Goal: Task Accomplishment & Management: Use online tool/utility

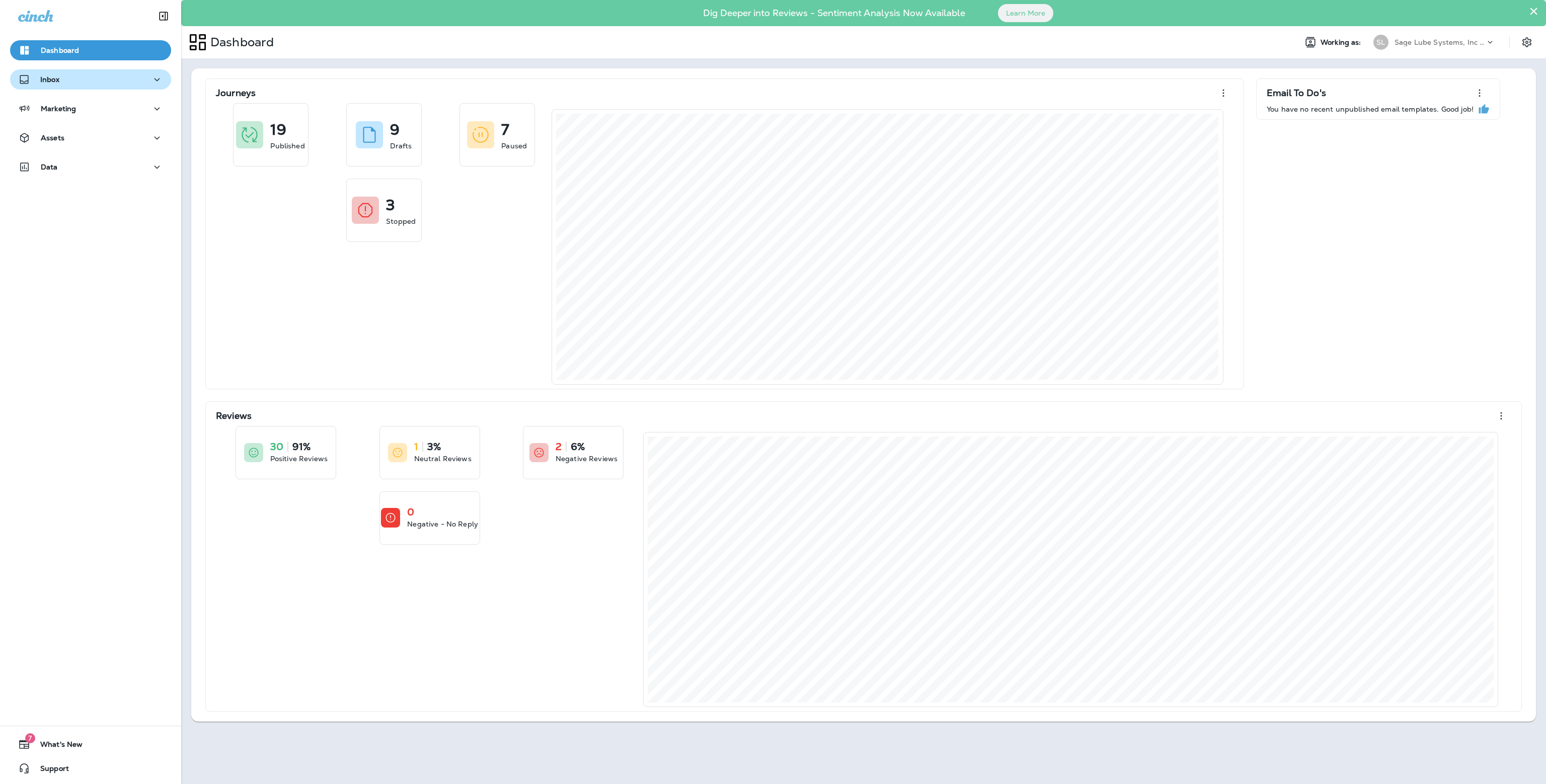
click at [127, 83] on div "Inbox" at bounding box center [90, 79] width 145 height 13
click at [80, 197] on div "Marketing" at bounding box center [90, 190] width 181 height 25
click at [81, 187] on div "Marketing" at bounding box center [90, 187] width 145 height 13
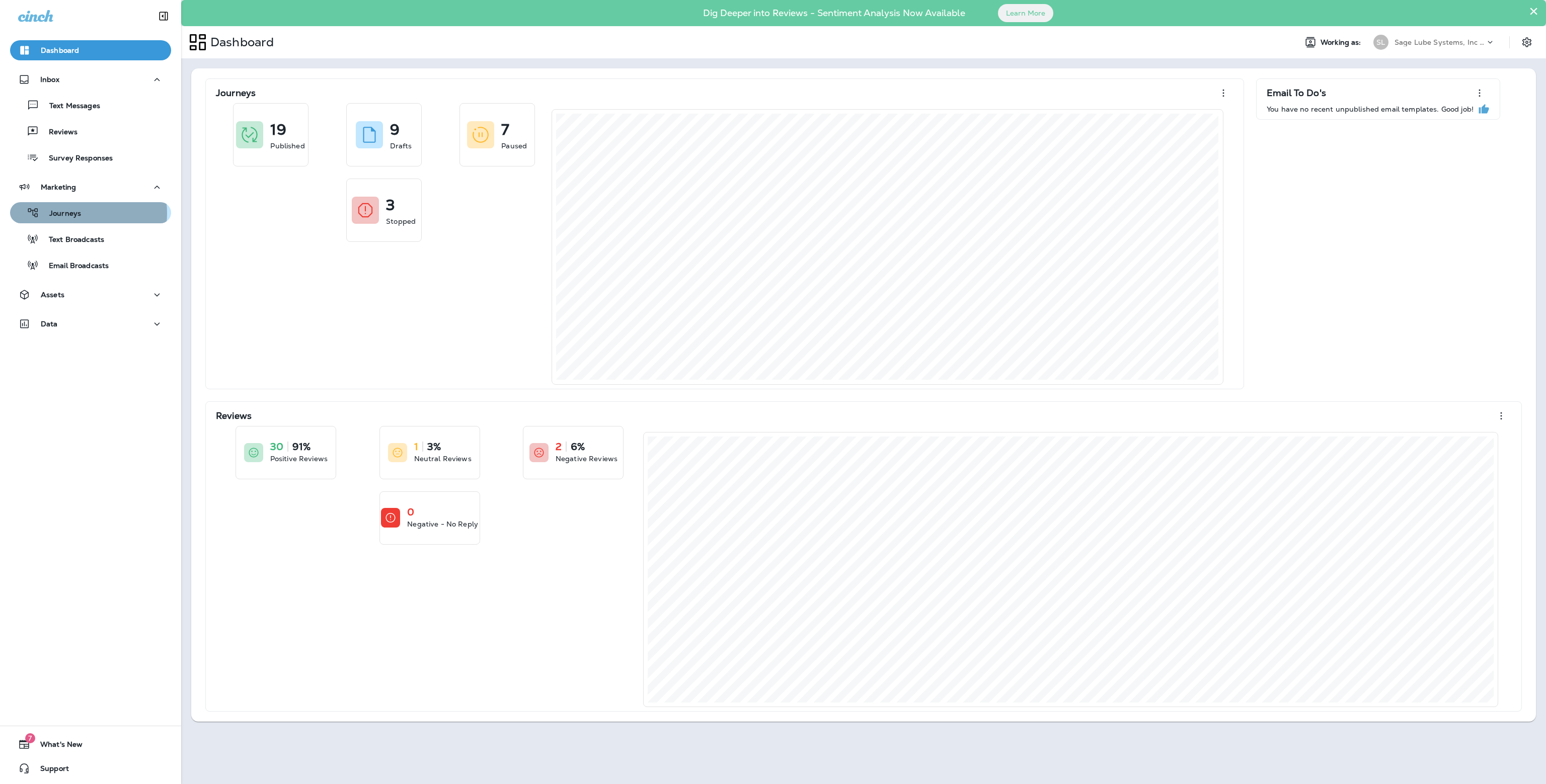
click at [77, 213] on p "Journeys" at bounding box center [61, 213] width 42 height 9
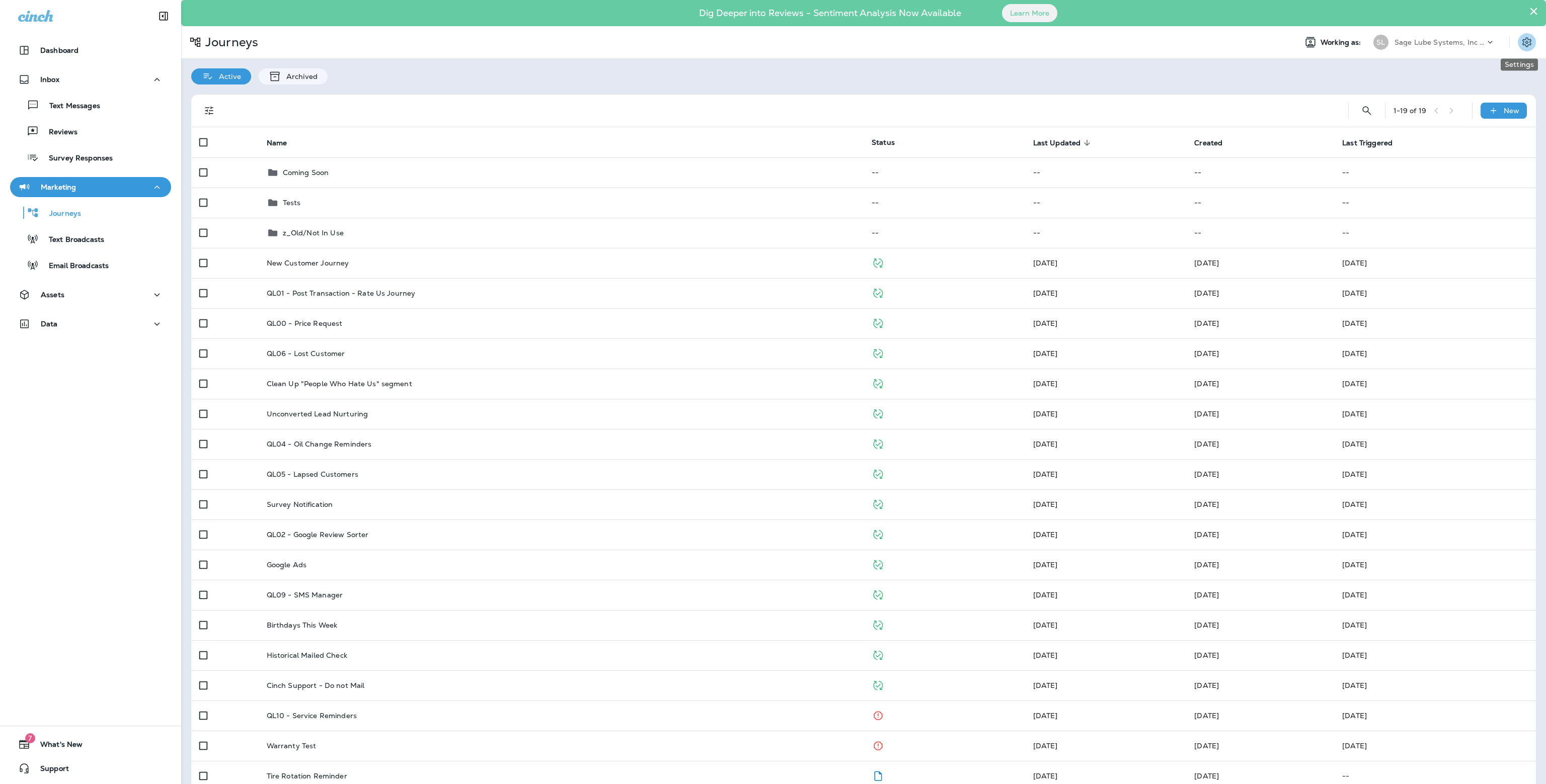
click at [1521, 42] on icon "Settings" at bounding box center [1527, 42] width 12 height 12
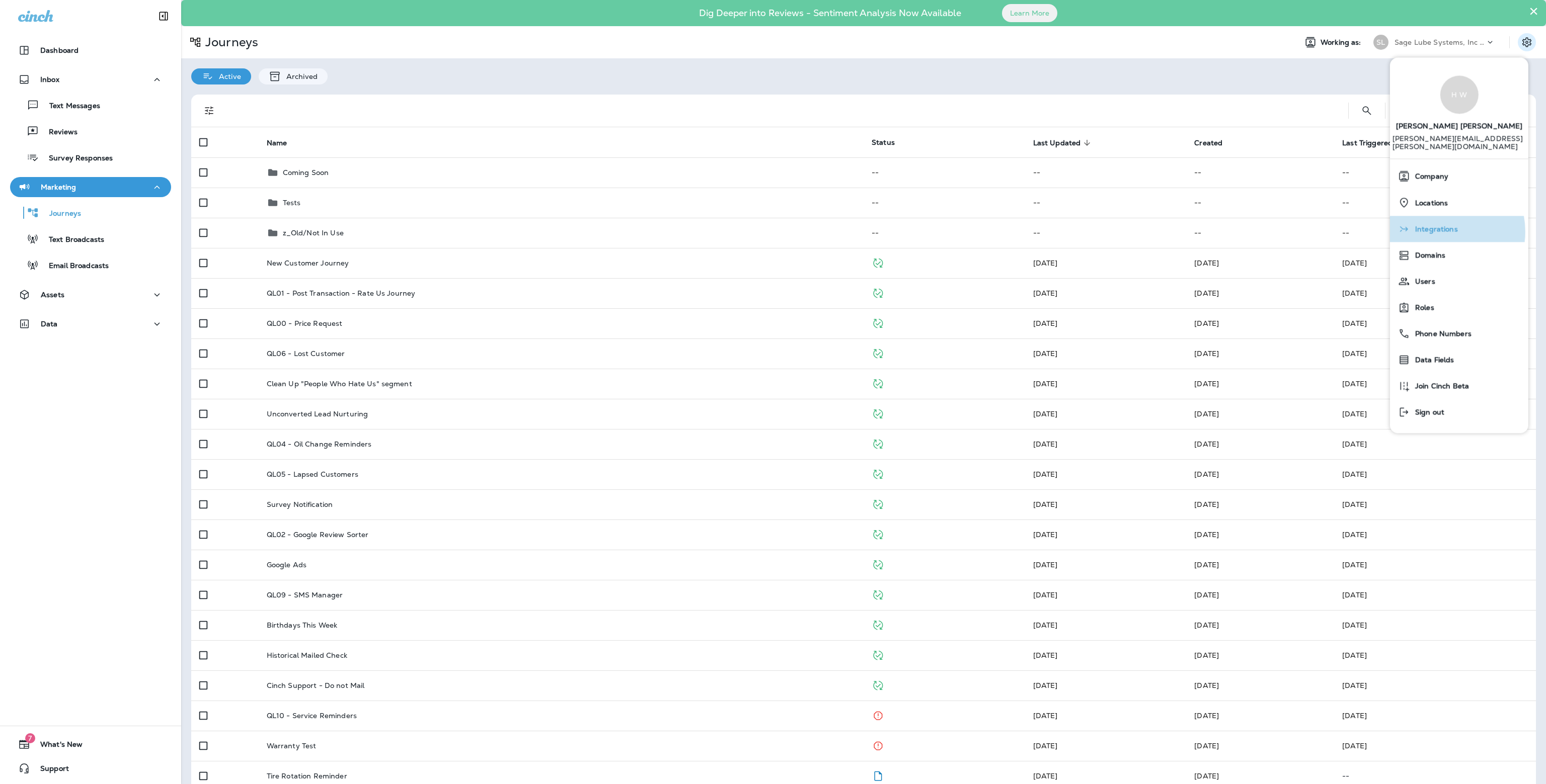
click at [1439, 225] on span "Integrations" at bounding box center [1434, 229] width 48 height 8
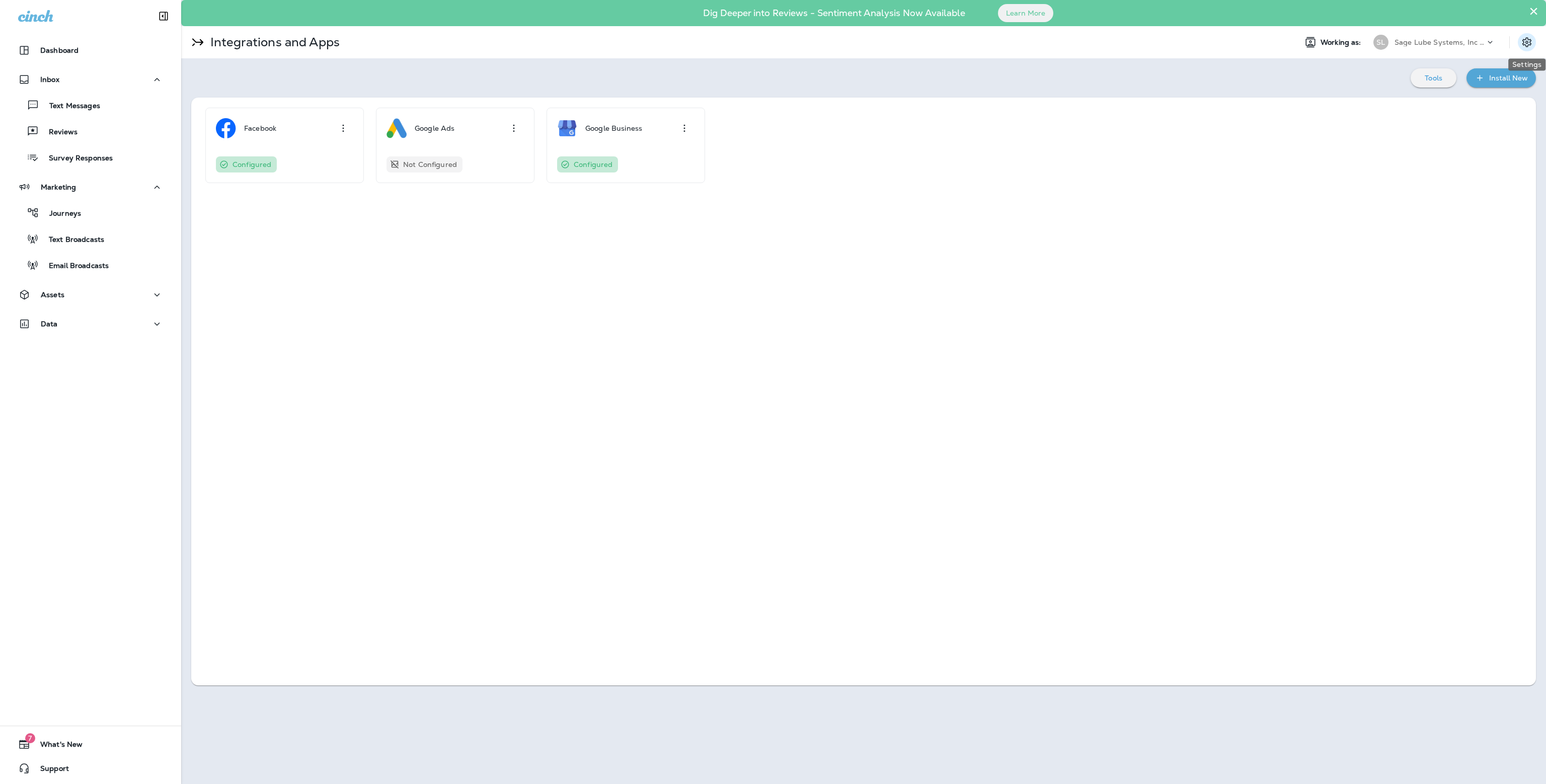
click at [1518, 45] on button "Settings" at bounding box center [1527, 41] width 18 height 18
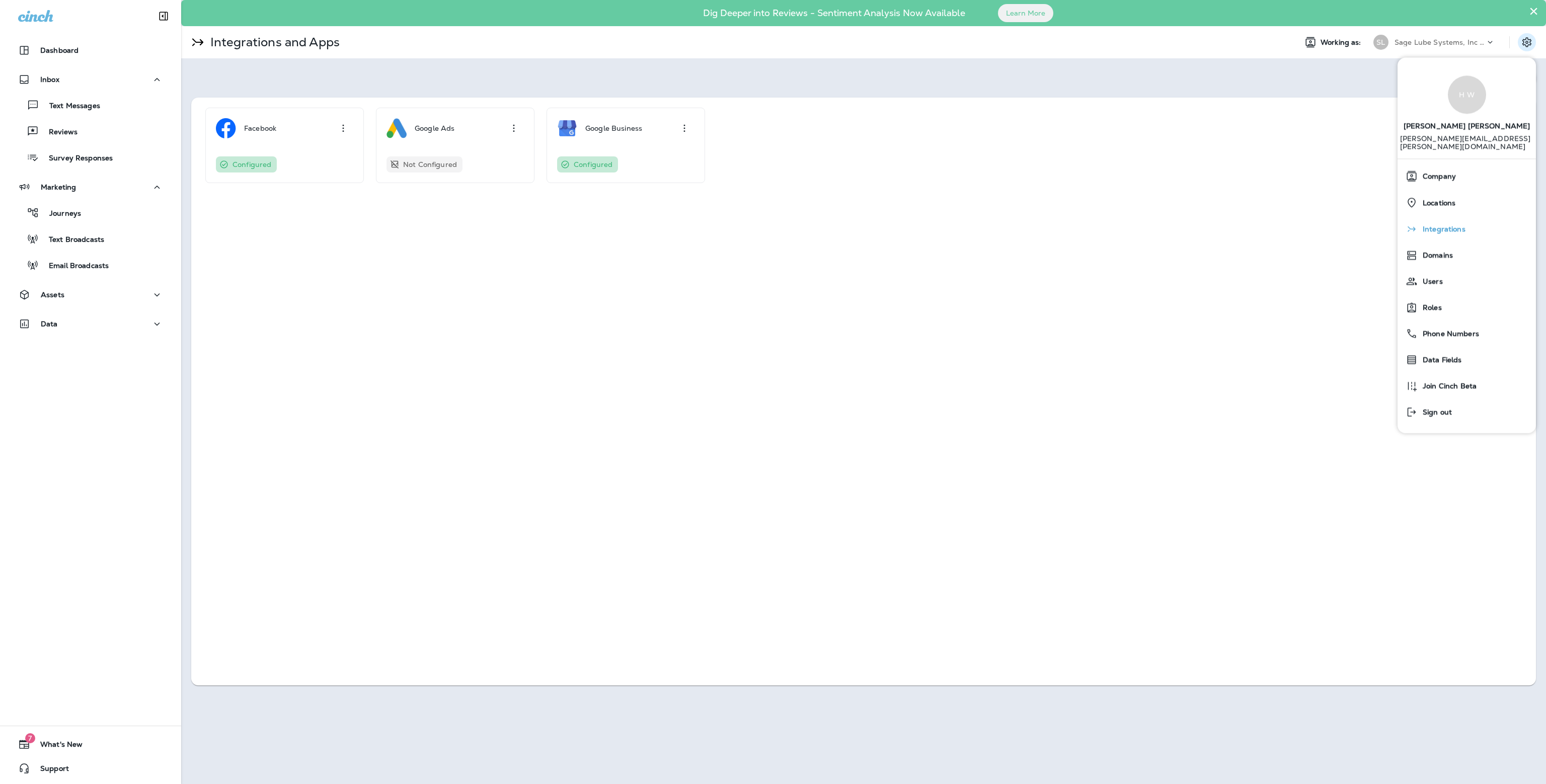
click at [1428, 225] on span "Integrations" at bounding box center [1441, 229] width 48 height 8
click at [1311, 98] on div "Facebook Configured Google Ads Not Configured Google Business Configured" at bounding box center [864, 145] width 1344 height 95
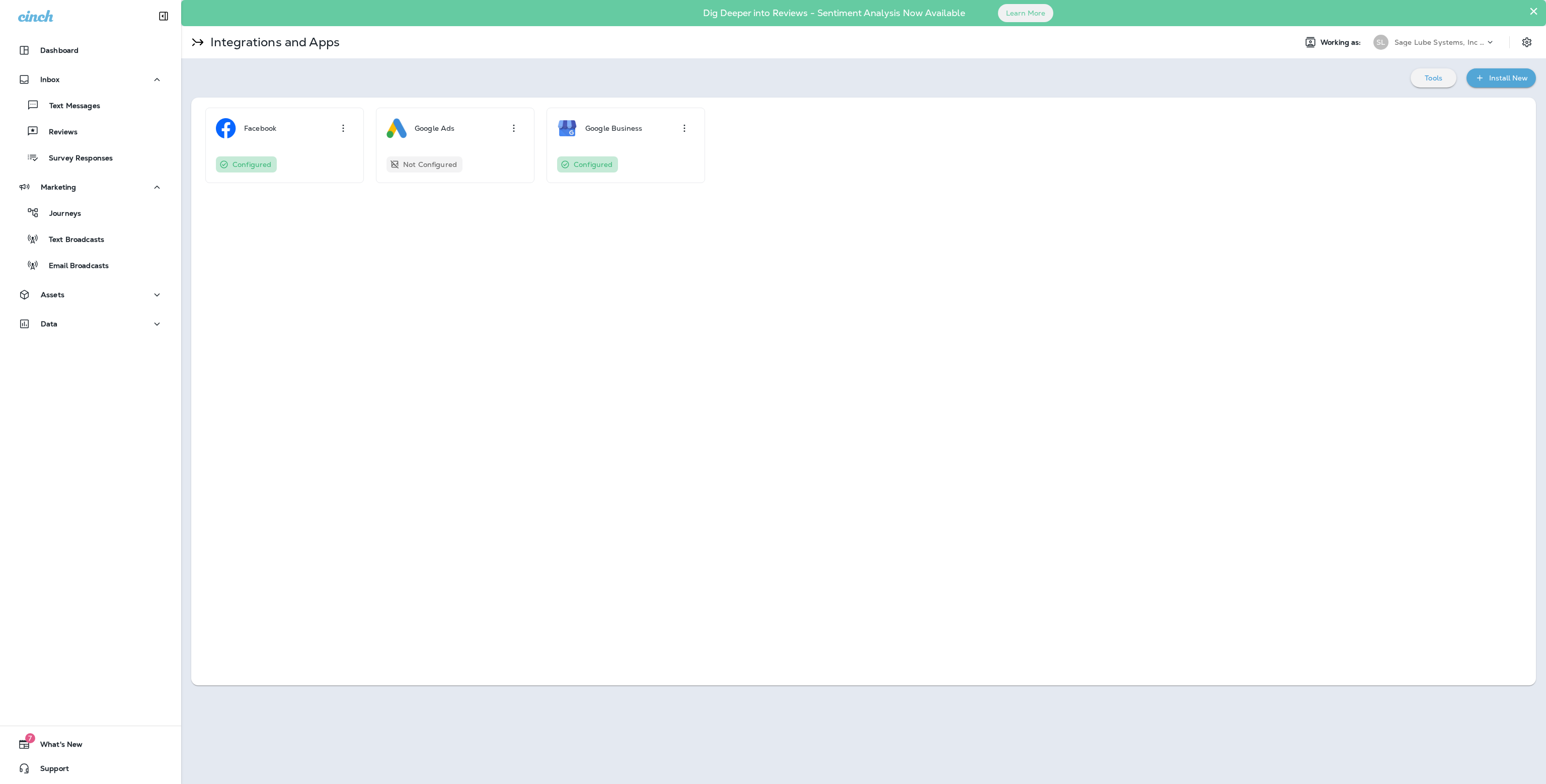
click at [1500, 76] on div "Install New" at bounding box center [1509, 78] width 39 height 13
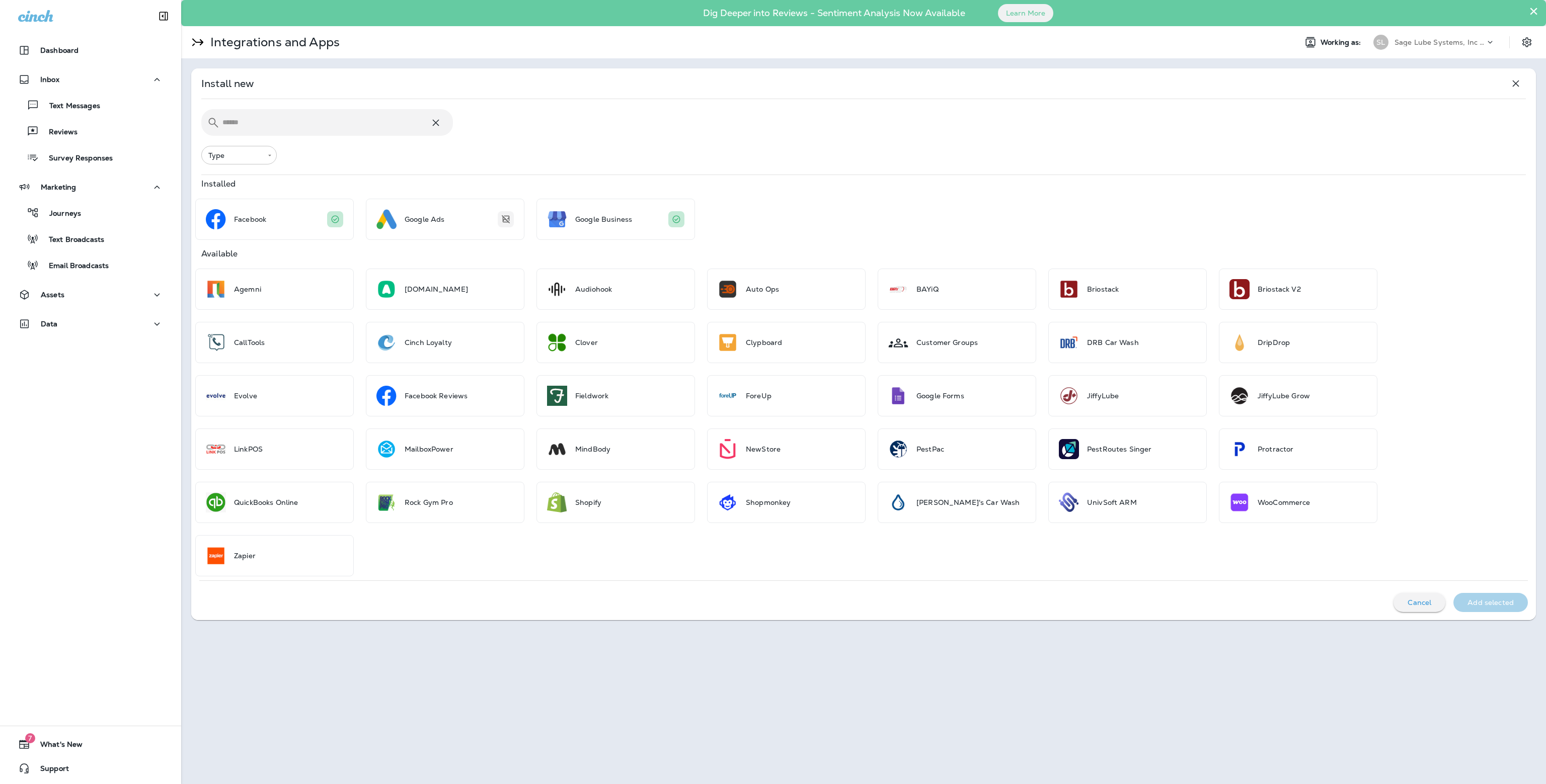
click at [1025, 129] on div "​ ​ ​" at bounding box center [864, 122] width 1324 height 27
